Goal: Task Accomplishment & Management: Use online tool/utility

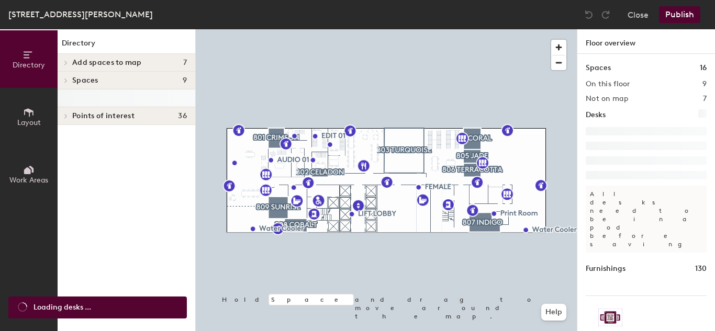
click at [68, 98] on div at bounding box center [127, 99] width 138 height 18
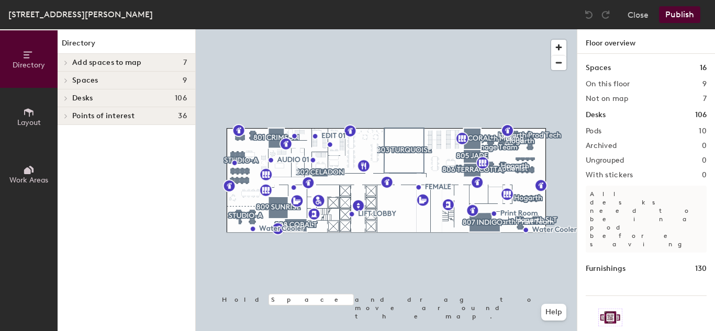
click at [74, 102] on span "Desks" at bounding box center [82, 98] width 20 height 8
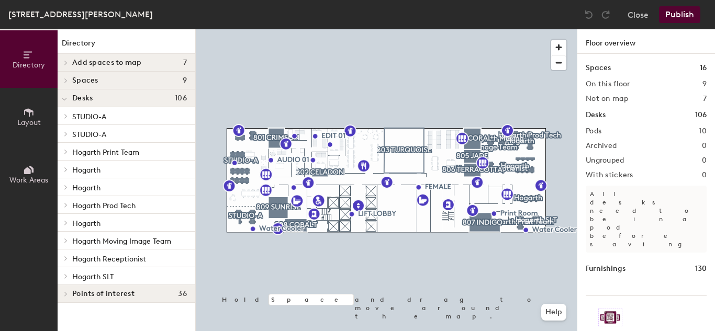
click at [66, 118] on icon at bounding box center [66, 116] width 4 height 5
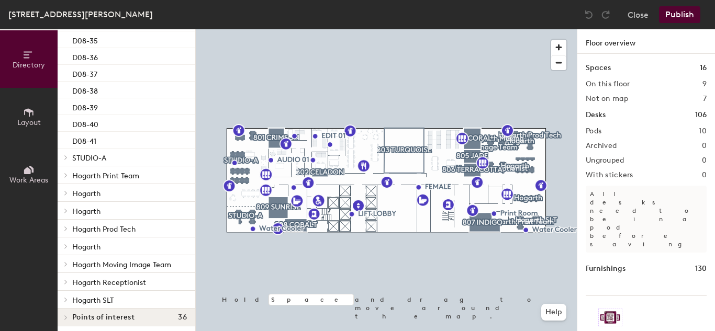
scroll to position [164, 0]
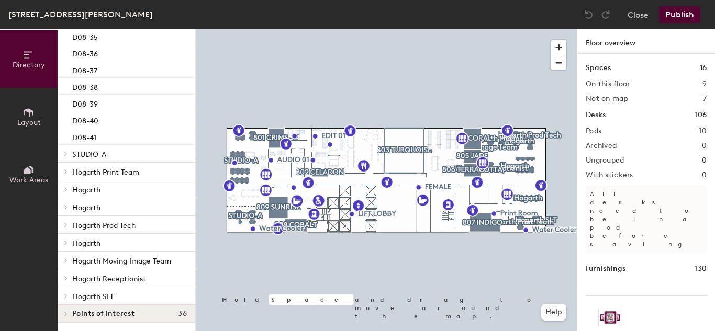
click at [105, 154] on span "STUDIO-A" at bounding box center [89, 154] width 34 height 9
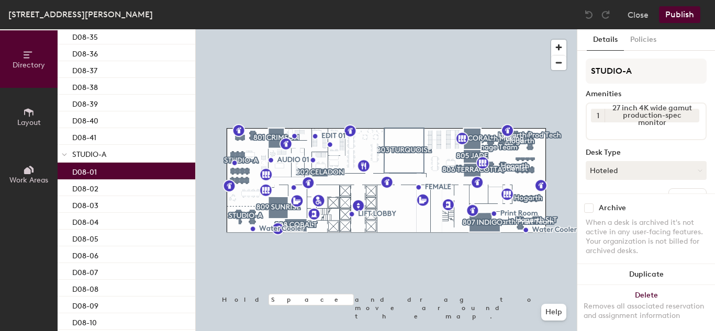
click at [107, 174] on div "D08-01" at bounding box center [127, 171] width 138 height 17
click at [638, 47] on button "Policies" at bounding box center [643, 39] width 39 height 21
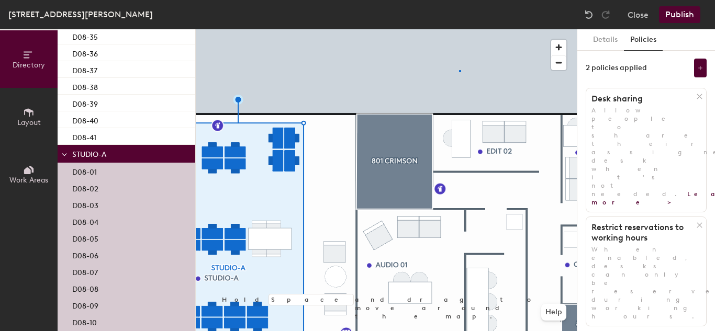
click at [459, 29] on div at bounding box center [386, 29] width 381 height 0
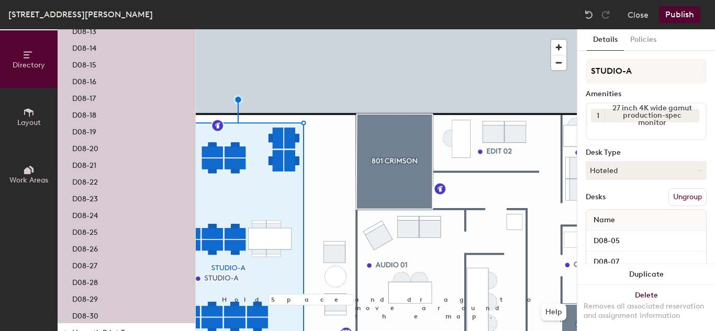
scroll to position [531, 0]
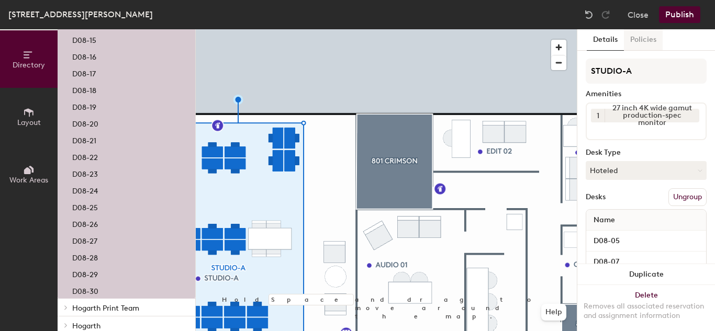
click at [651, 33] on button "Policies" at bounding box center [643, 39] width 39 height 21
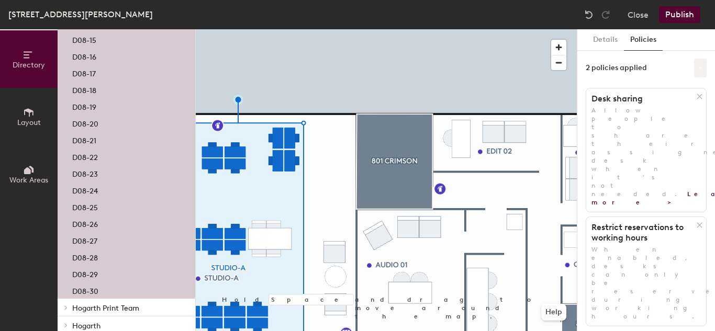
click at [702, 71] on button at bounding box center [700, 68] width 13 height 19
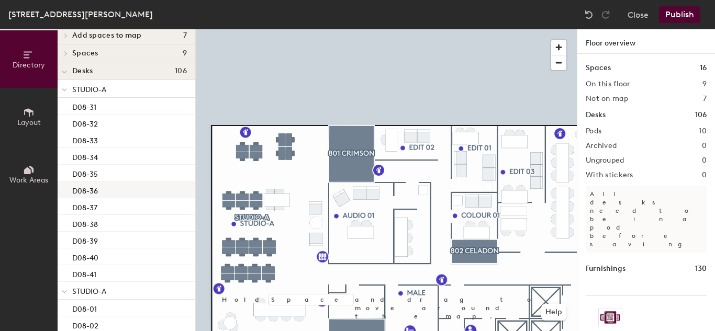
scroll to position [0, 0]
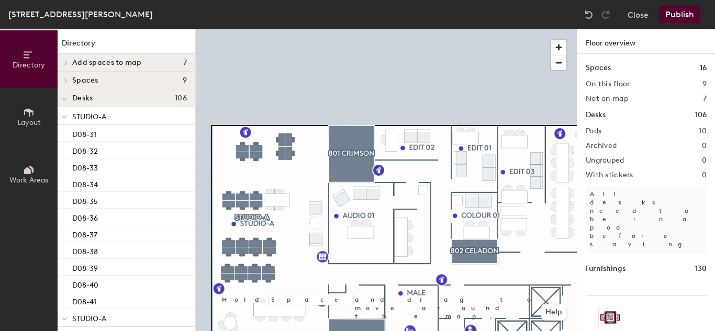
click at [136, 117] on p "STUDIO-A" at bounding box center [129, 116] width 115 height 14
click at [125, 132] on div "D08-31" at bounding box center [127, 133] width 138 height 17
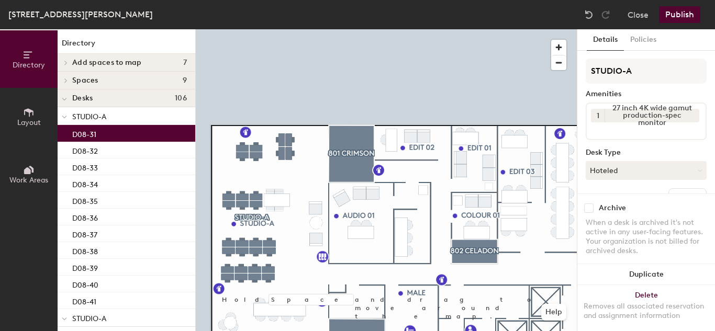
click at [124, 120] on p "STUDIO-A" at bounding box center [129, 116] width 115 height 14
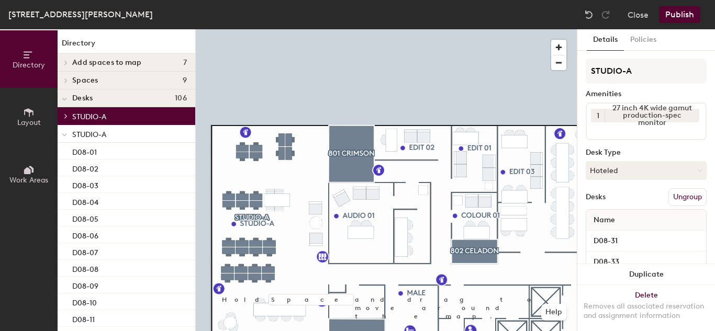
click at [124, 120] on p "STUDIO-A" at bounding box center [129, 116] width 115 height 14
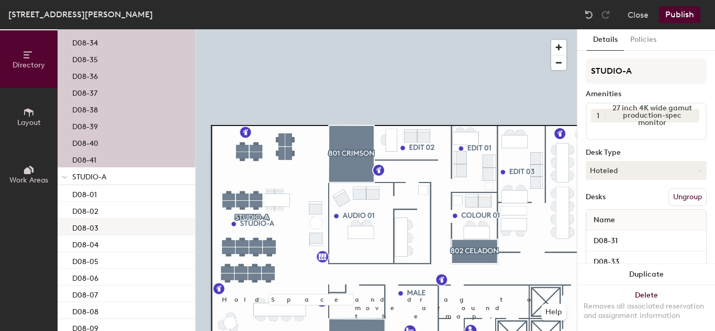
scroll to position [157, 0]
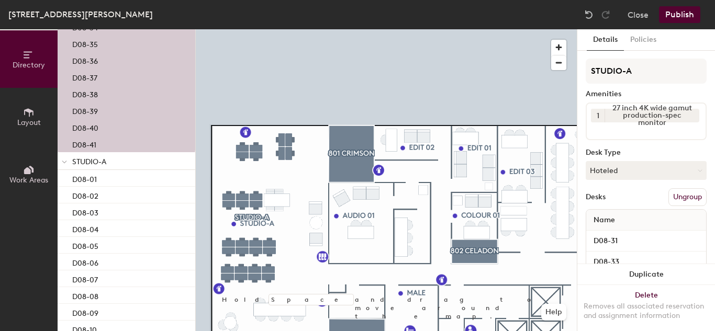
click at [126, 163] on p "STUDIO-A" at bounding box center [129, 161] width 115 height 14
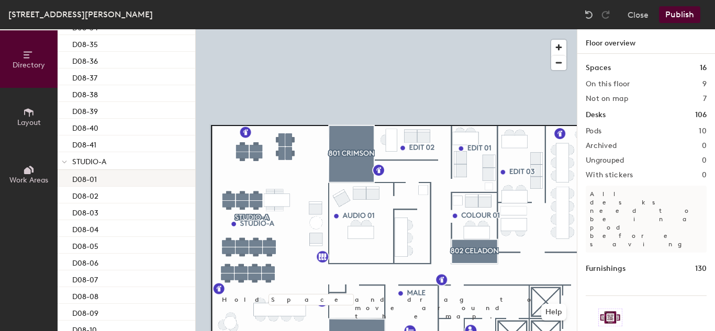
click at [119, 176] on div "D08-01" at bounding box center [127, 178] width 138 height 17
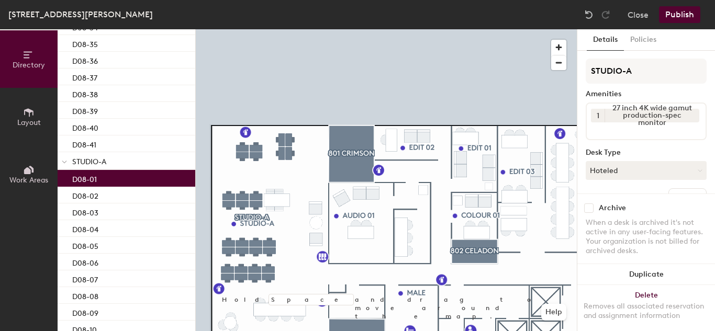
click at [119, 176] on div "D08-01" at bounding box center [127, 178] width 138 height 17
click at [116, 195] on div "D08-02" at bounding box center [127, 195] width 138 height 17
